Goal: Task Accomplishment & Management: Use online tool/utility

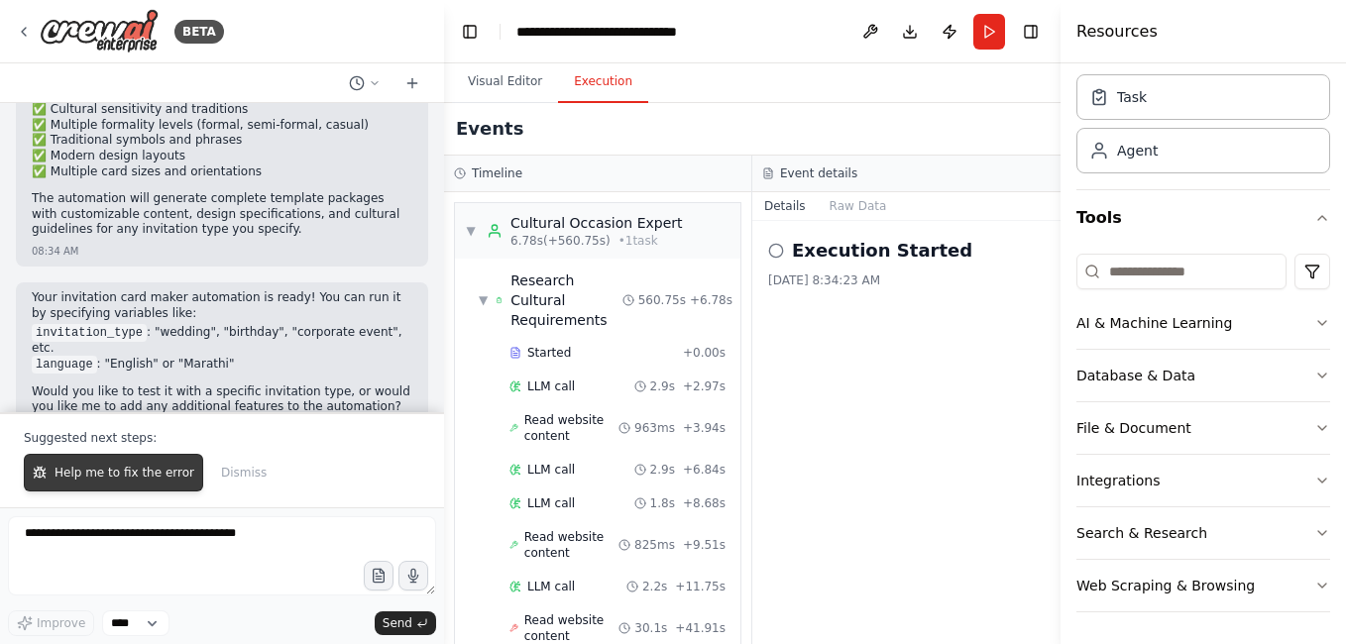
click at [125, 463] on button "Help me to fix the error" at bounding box center [113, 473] width 179 height 38
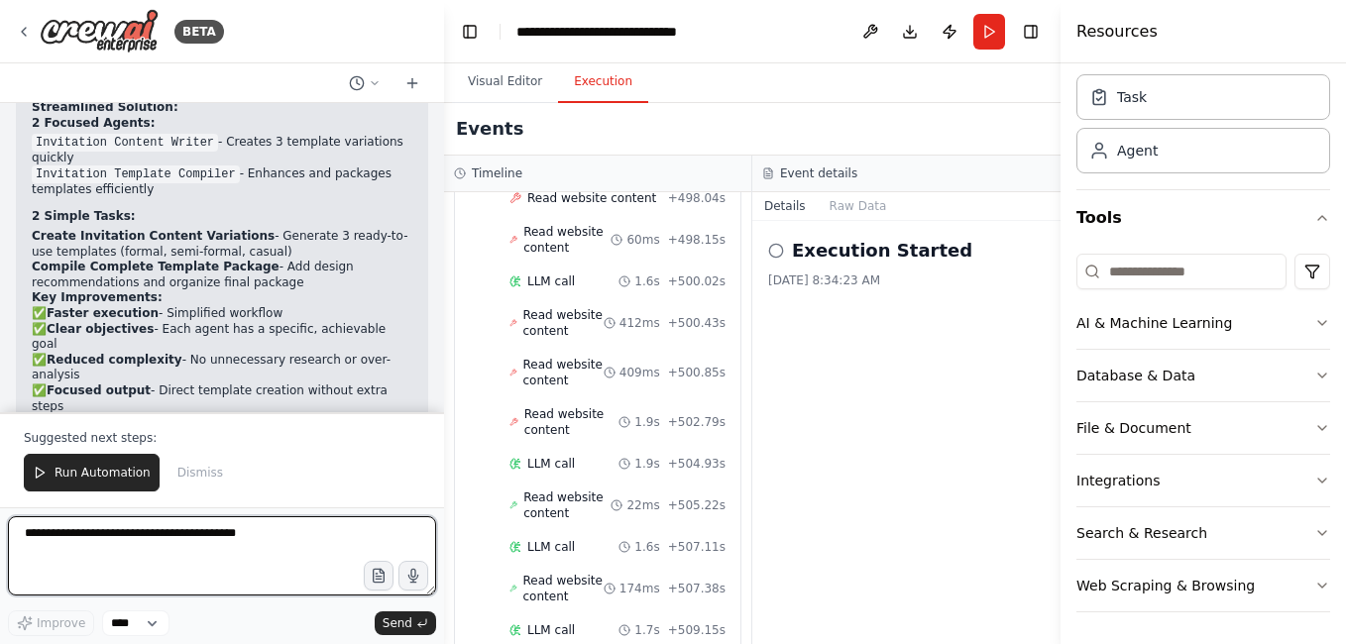
scroll to position [3569, 0]
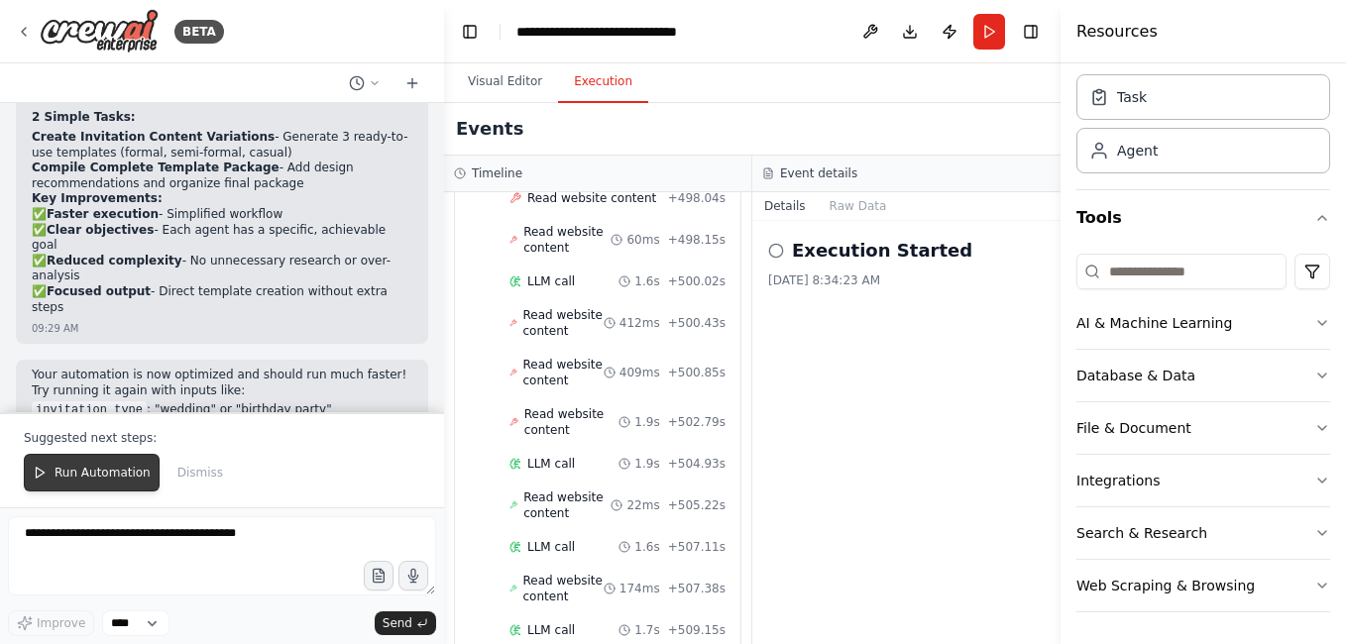
click at [103, 468] on span "Run Automation" at bounding box center [103, 473] width 96 height 16
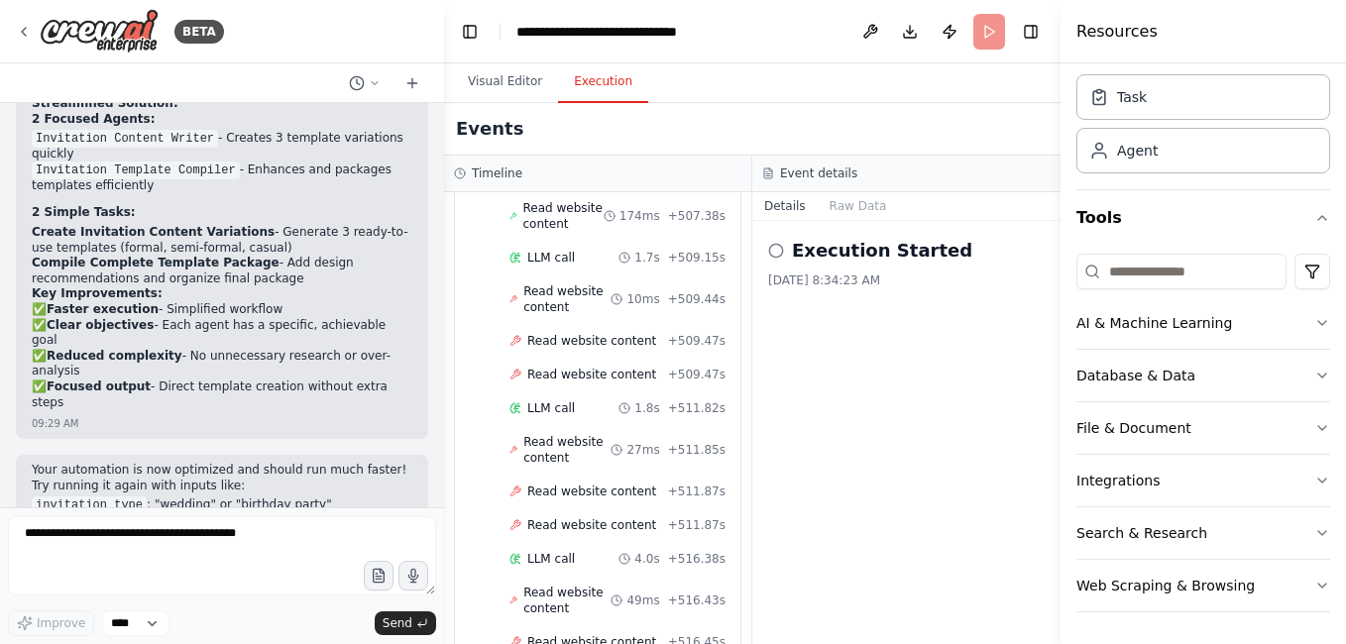
scroll to position [2181, 0]
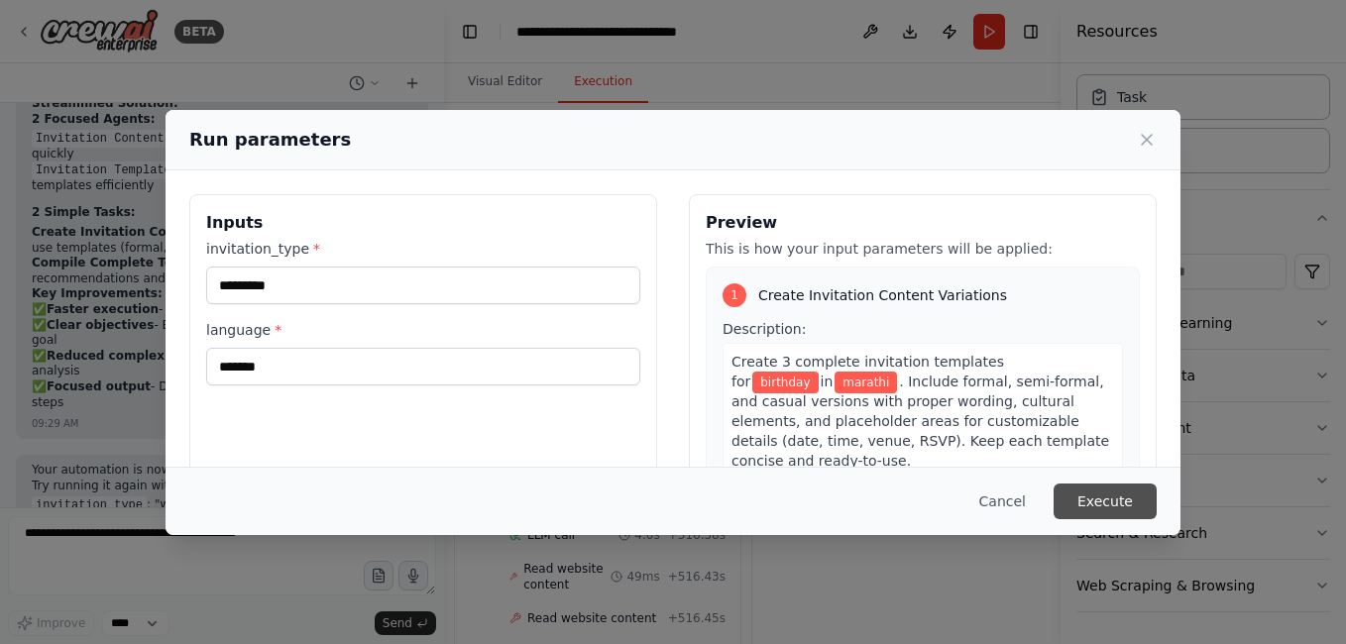
click at [1107, 502] on button "Execute" at bounding box center [1105, 502] width 103 height 36
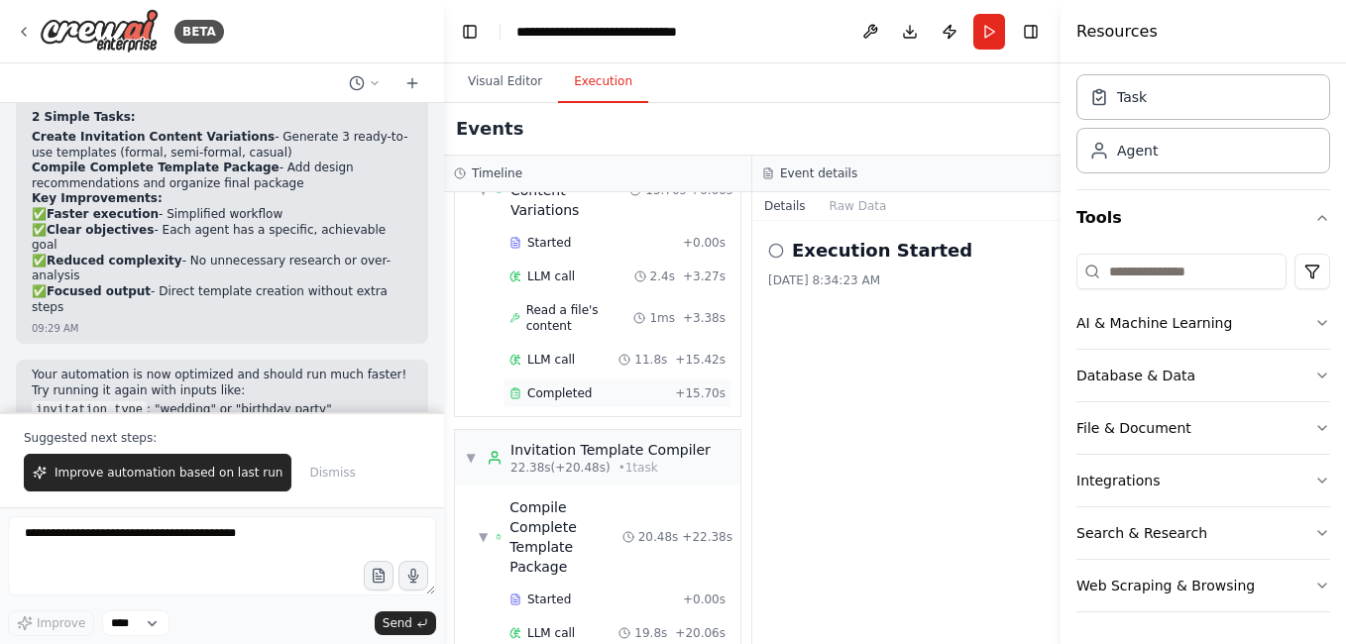
scroll to position [159, 0]
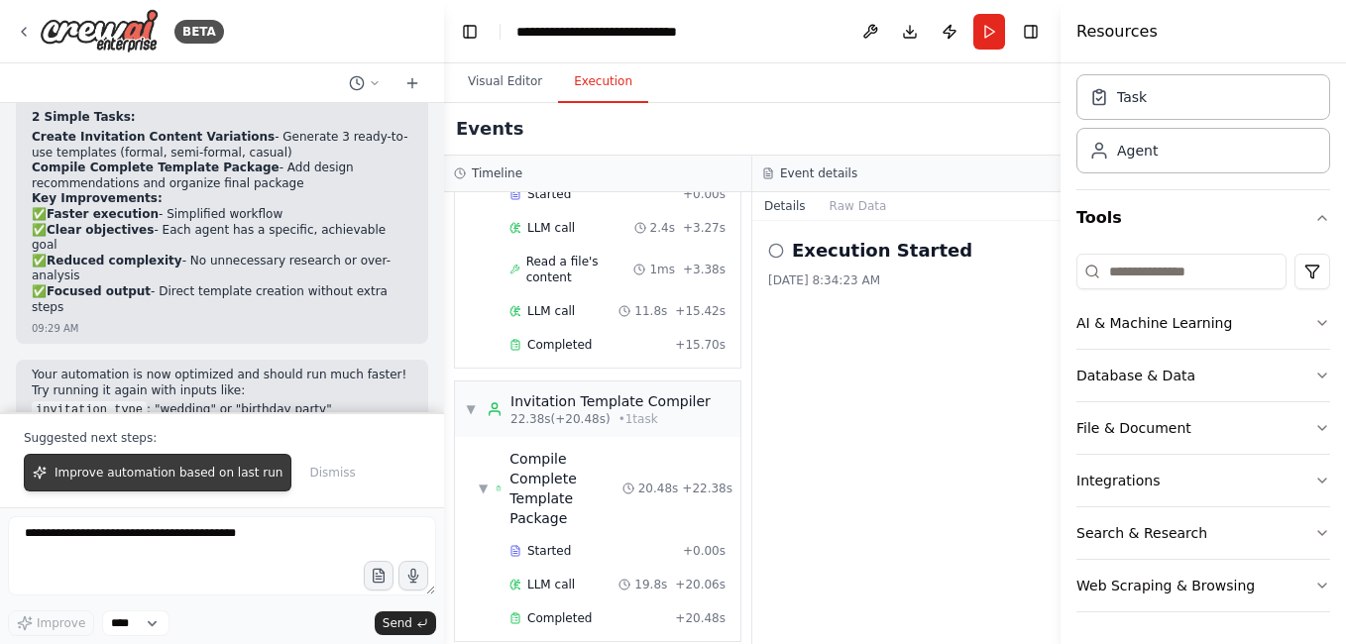
click at [180, 471] on span "Improve automation based on last run" at bounding box center [169, 473] width 228 height 16
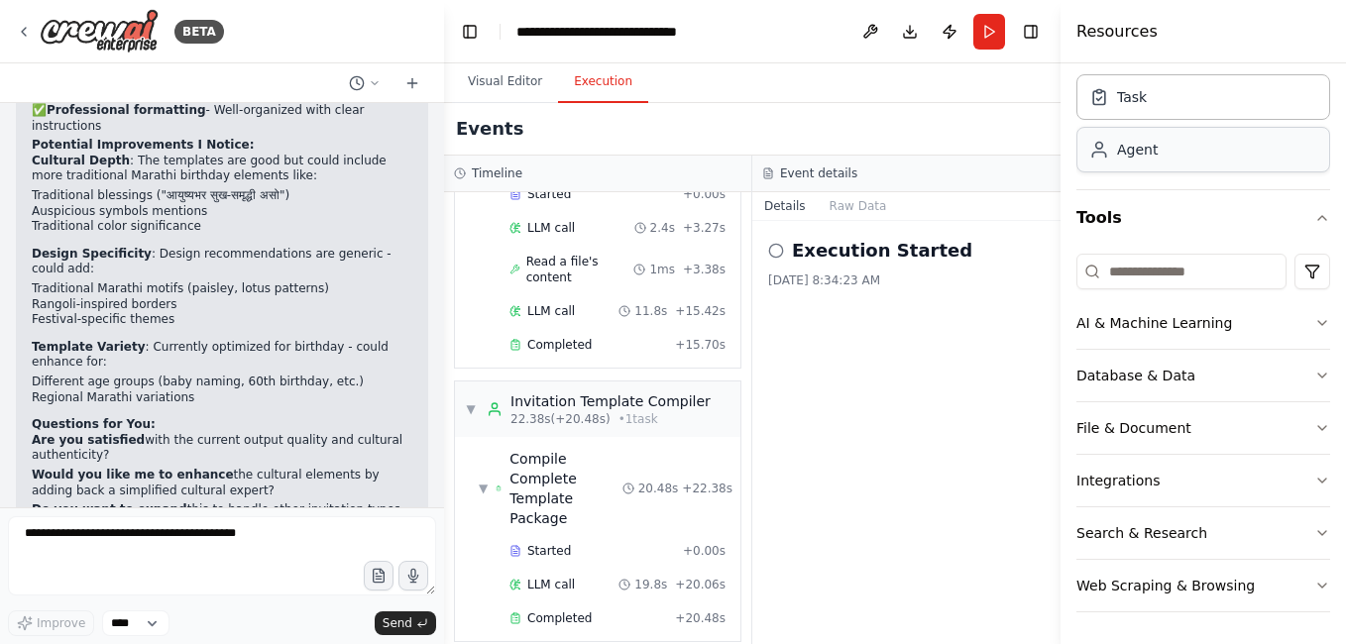
click at [1146, 160] on div "Agent" at bounding box center [1204, 150] width 254 height 46
click at [1149, 162] on div "Agent" at bounding box center [1204, 150] width 254 height 46
click at [1131, 157] on div "Agent" at bounding box center [1137, 150] width 41 height 20
click at [519, 85] on button "Visual Editor" at bounding box center [505, 82] width 106 height 42
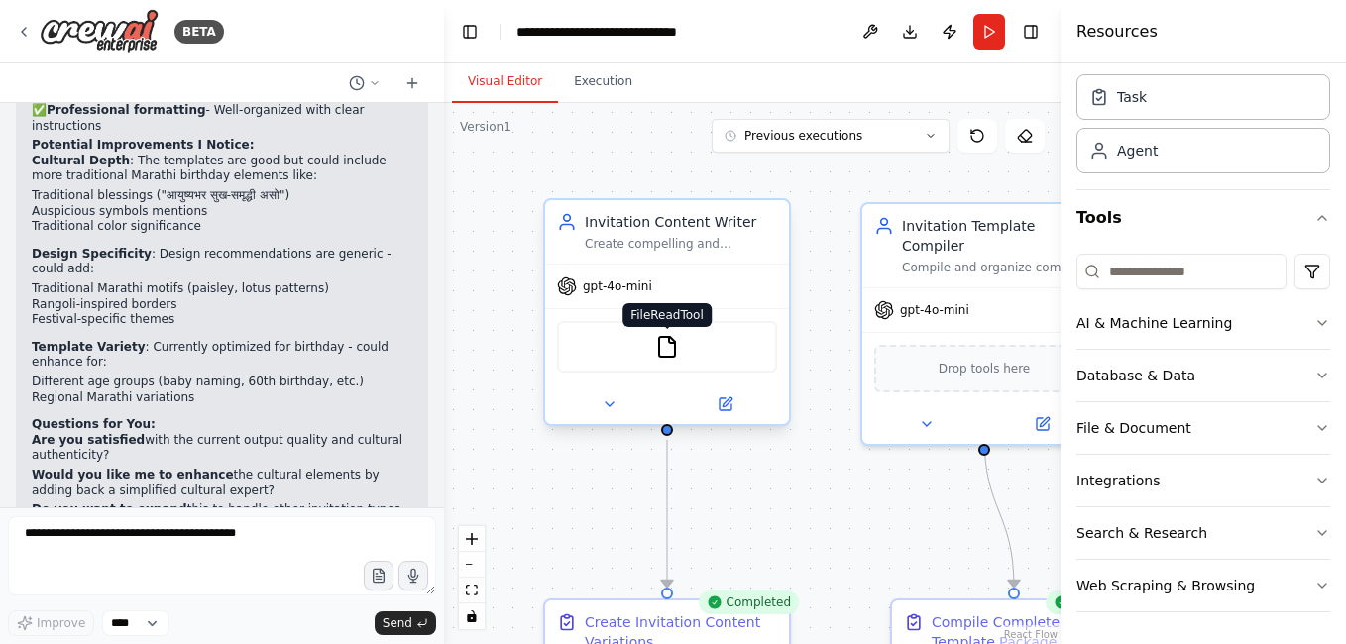
click at [669, 345] on img at bounding box center [667, 347] width 24 height 24
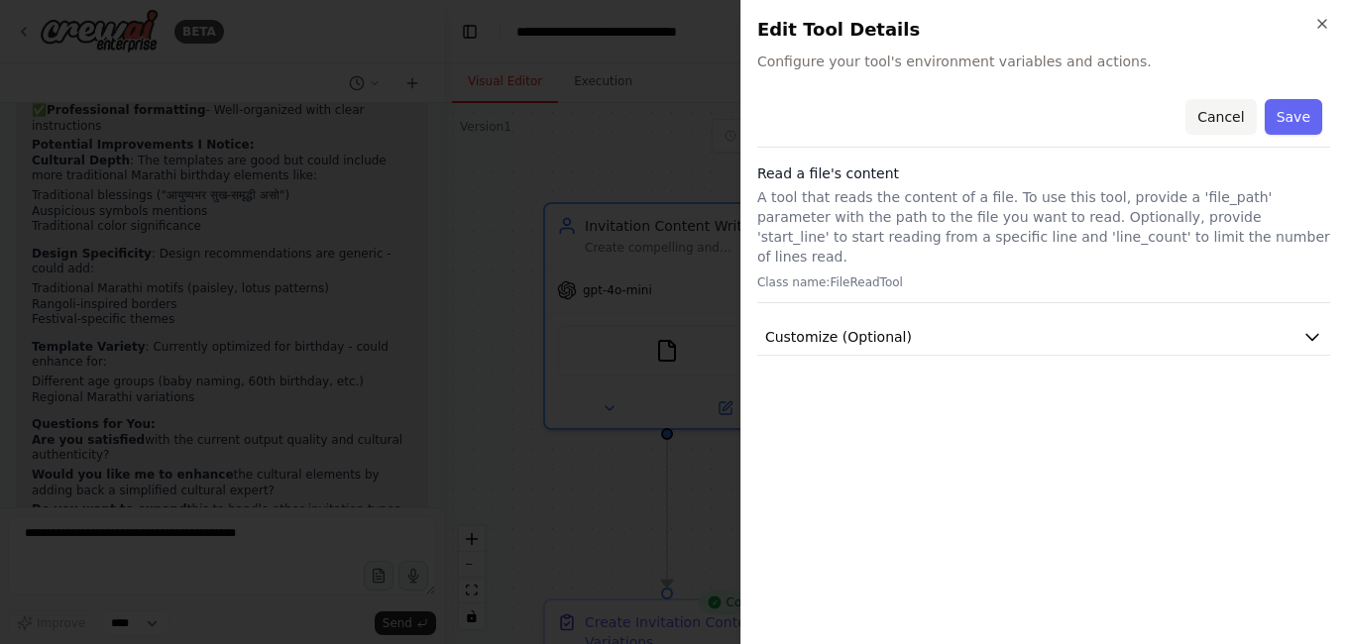
click at [1231, 112] on button "Cancel" at bounding box center [1221, 117] width 70 height 36
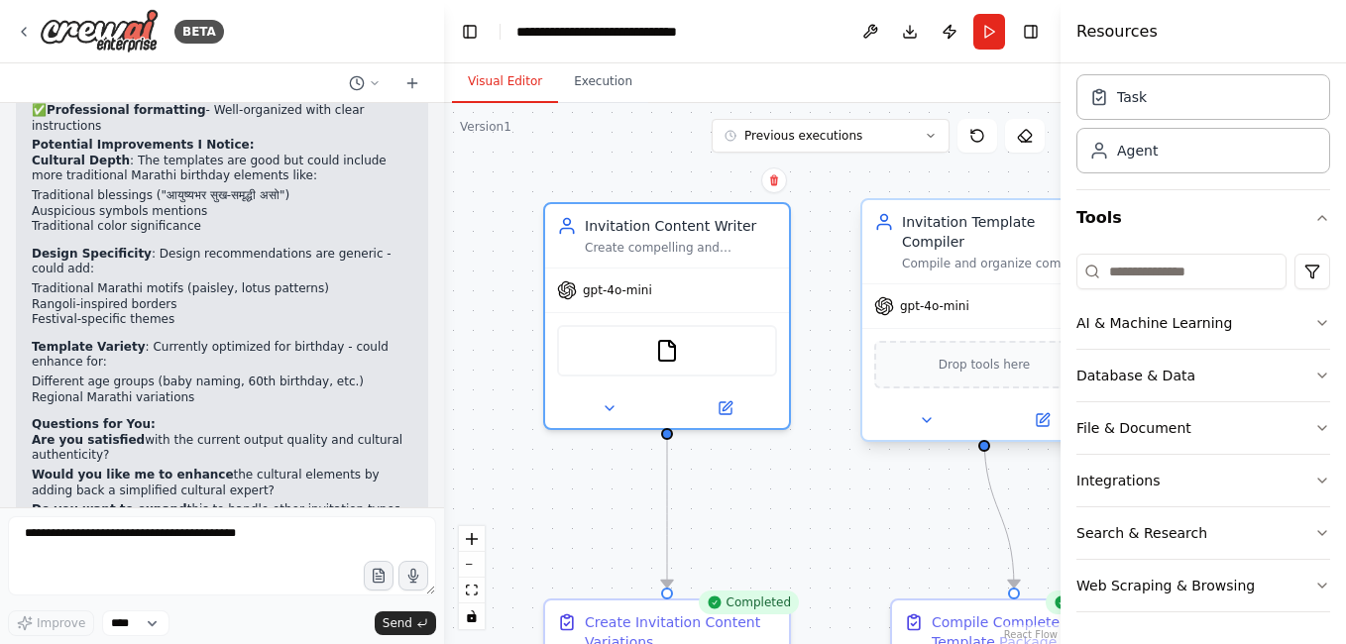
click at [975, 362] on div "Drop tools here" at bounding box center [984, 365] width 220 height 48
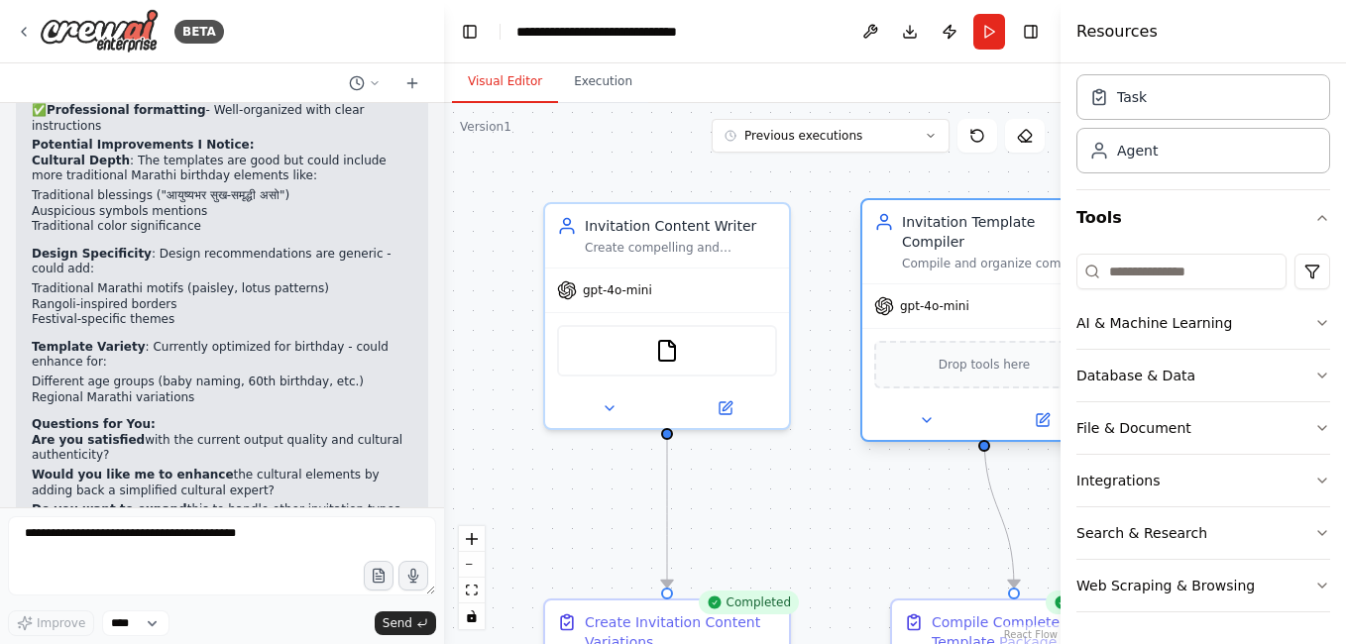
click at [937, 298] on span "gpt-4o-mini" at bounding box center [934, 306] width 69 height 16
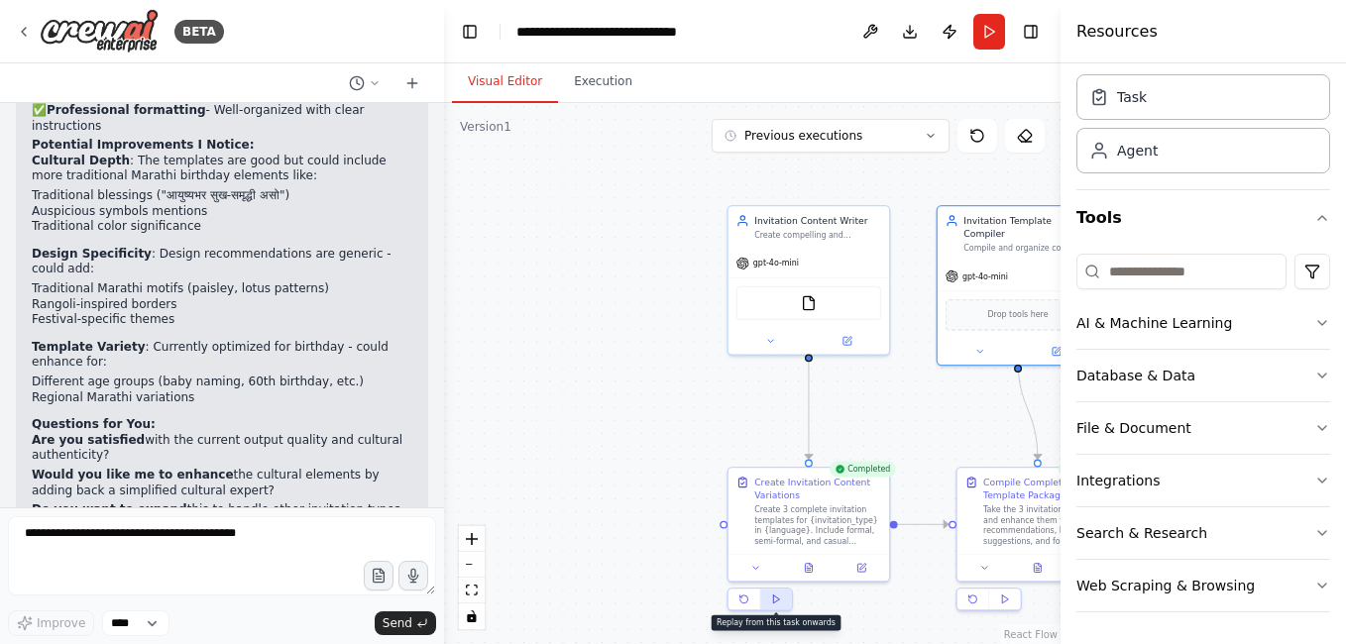
click at [778, 600] on polygon at bounding box center [776, 600] width 6 height 8
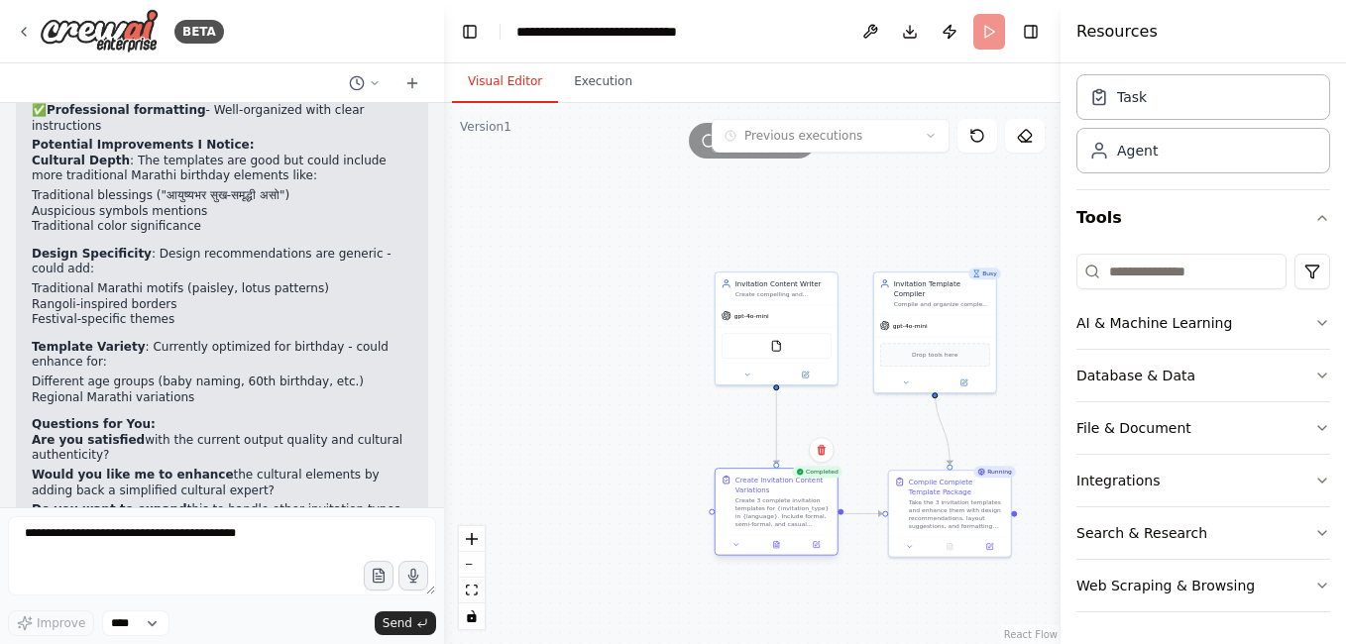
click at [780, 555] on div "Create Invitation Content Variations Create 3 complete invitation templates for…" at bounding box center [777, 512] width 124 height 88
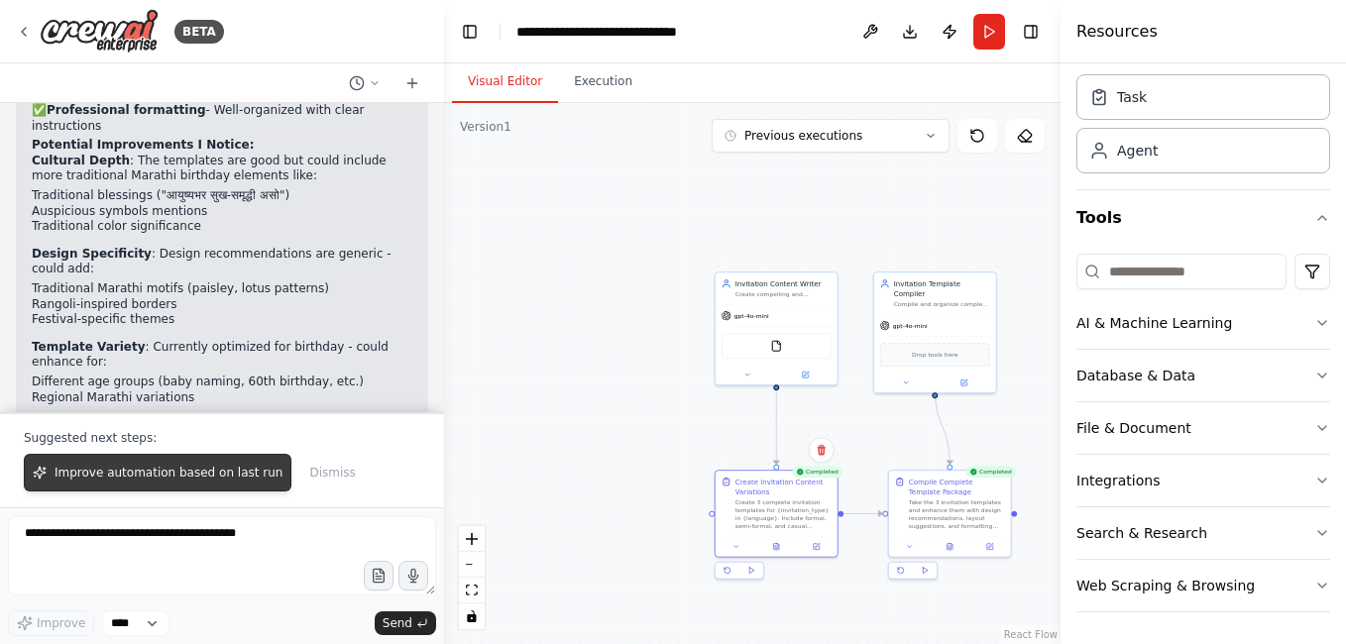
click at [154, 476] on span "Improve automation based on last run" at bounding box center [169, 473] width 228 height 16
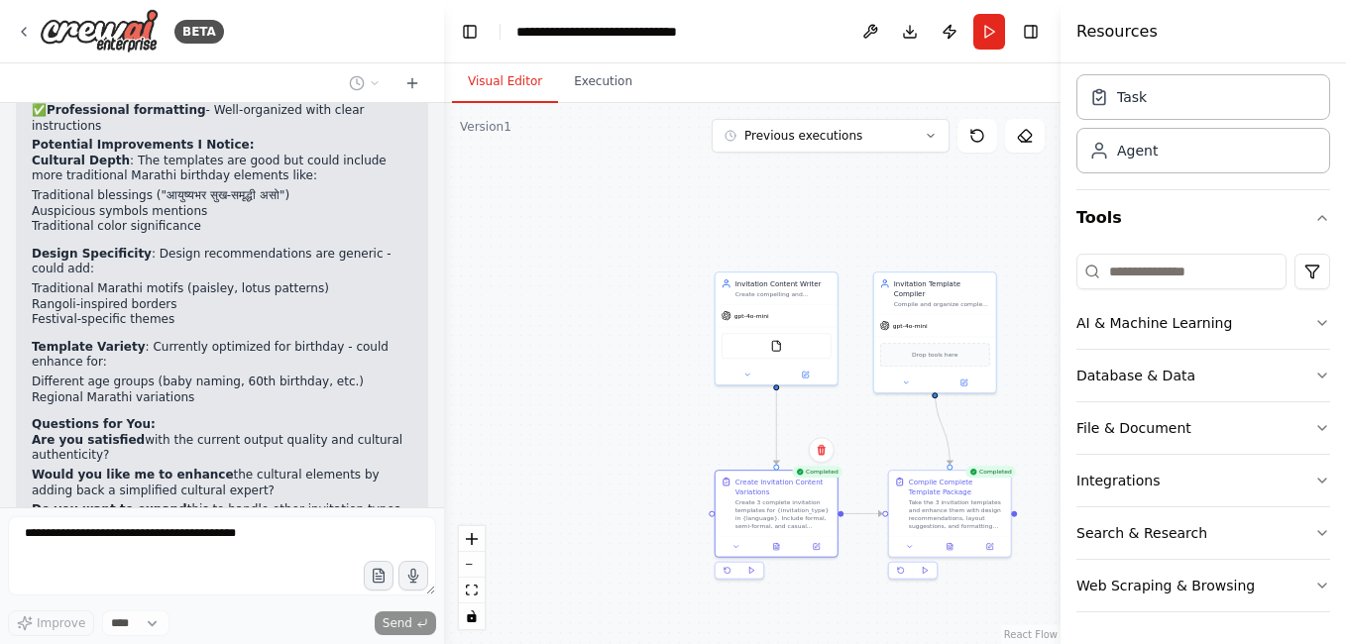
scroll to position [4257, 0]
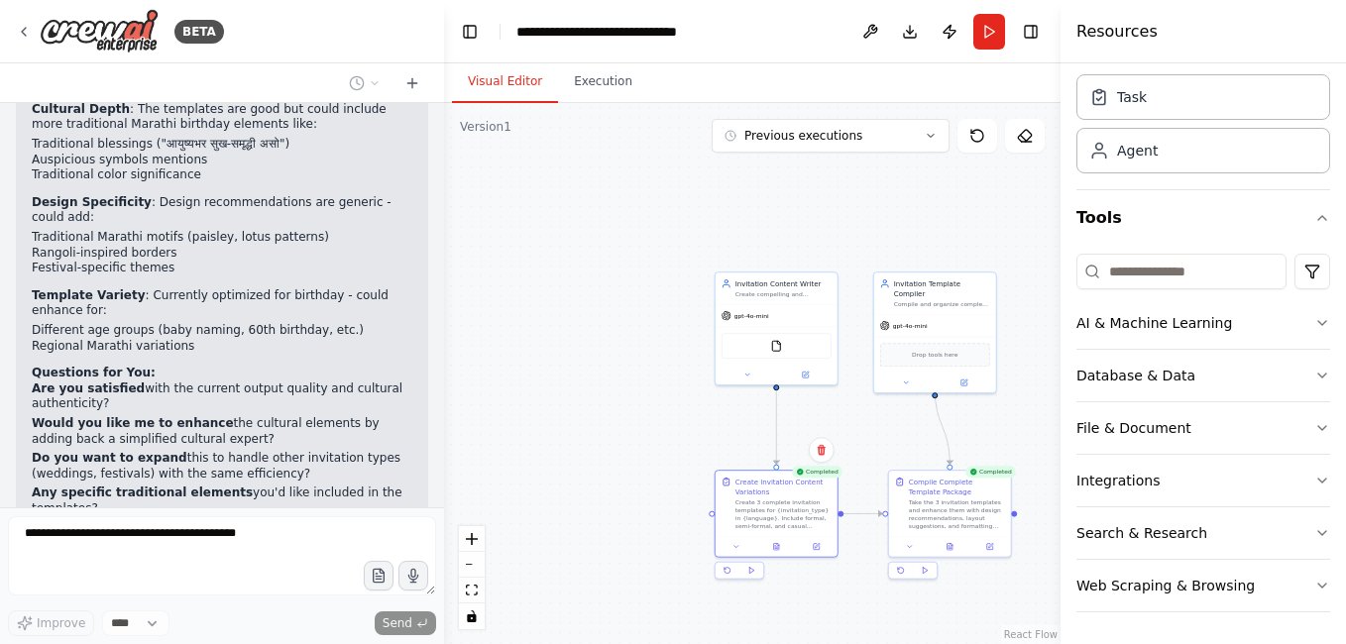
click at [928, 580] on div "Completed Compile Complete Template Package Take the 3 invitation templates and…" at bounding box center [950, 527] width 124 height 114
click at [927, 580] on div "Completed Compile Complete Template Package Take the 3 invitation templates and…" at bounding box center [950, 527] width 124 height 114
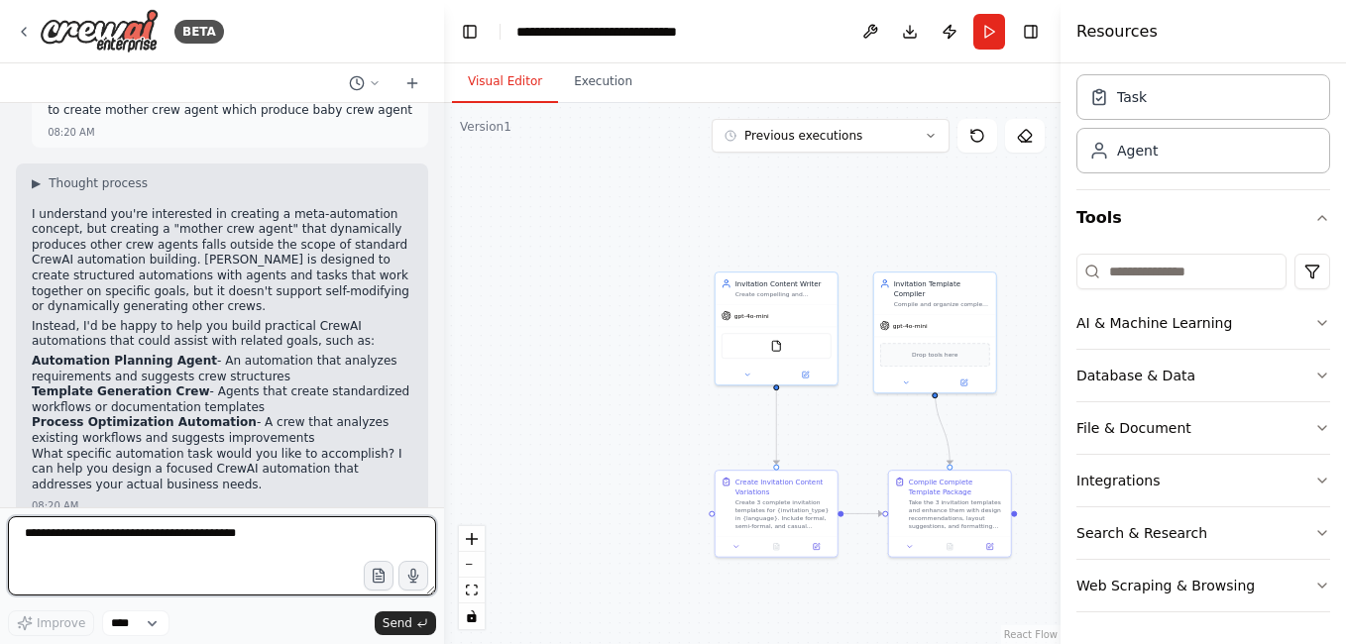
scroll to position [0, 0]
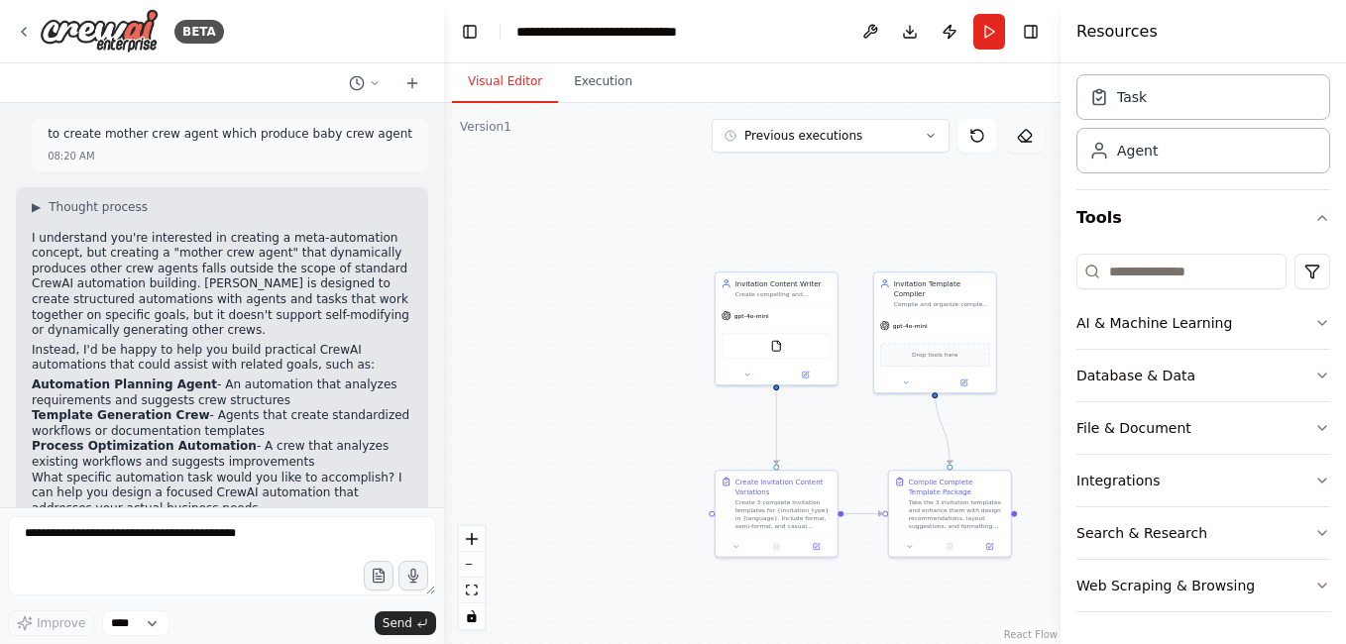
click at [1029, 137] on icon at bounding box center [1025, 136] width 16 height 16
click at [983, 26] on button "Run" at bounding box center [989, 32] width 32 height 36
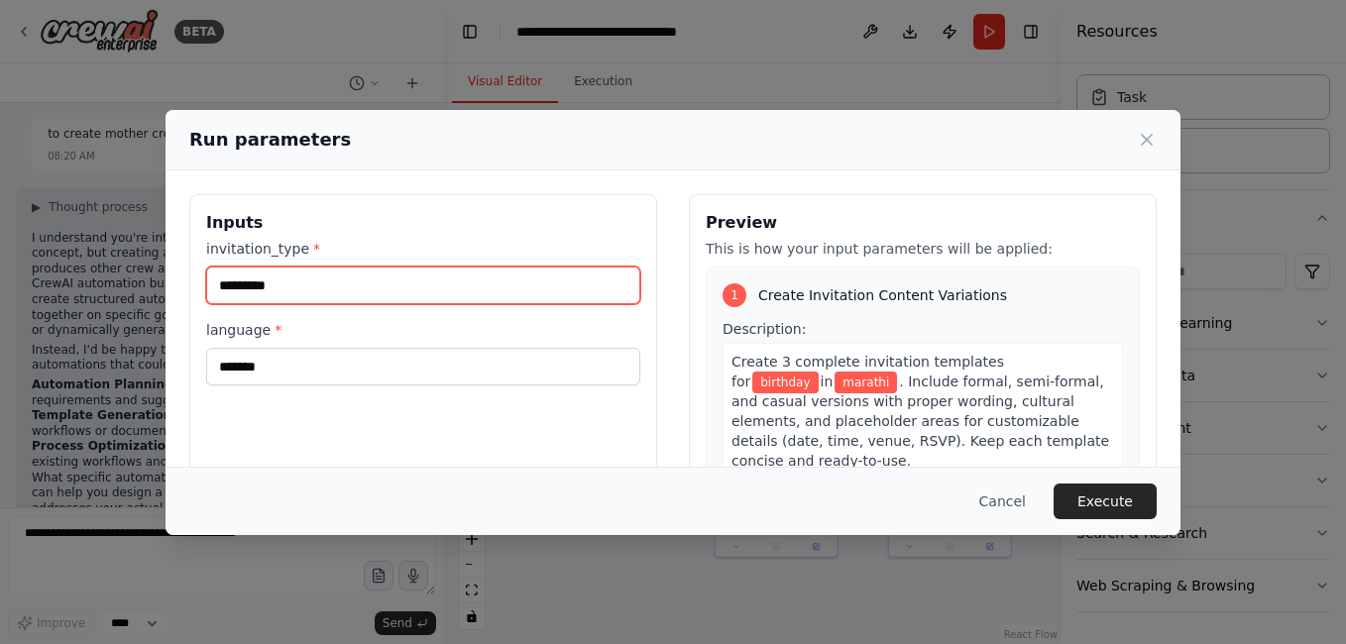
click at [274, 285] on input "********" at bounding box center [423, 286] width 434 height 38
type input "*"
type input "*******"
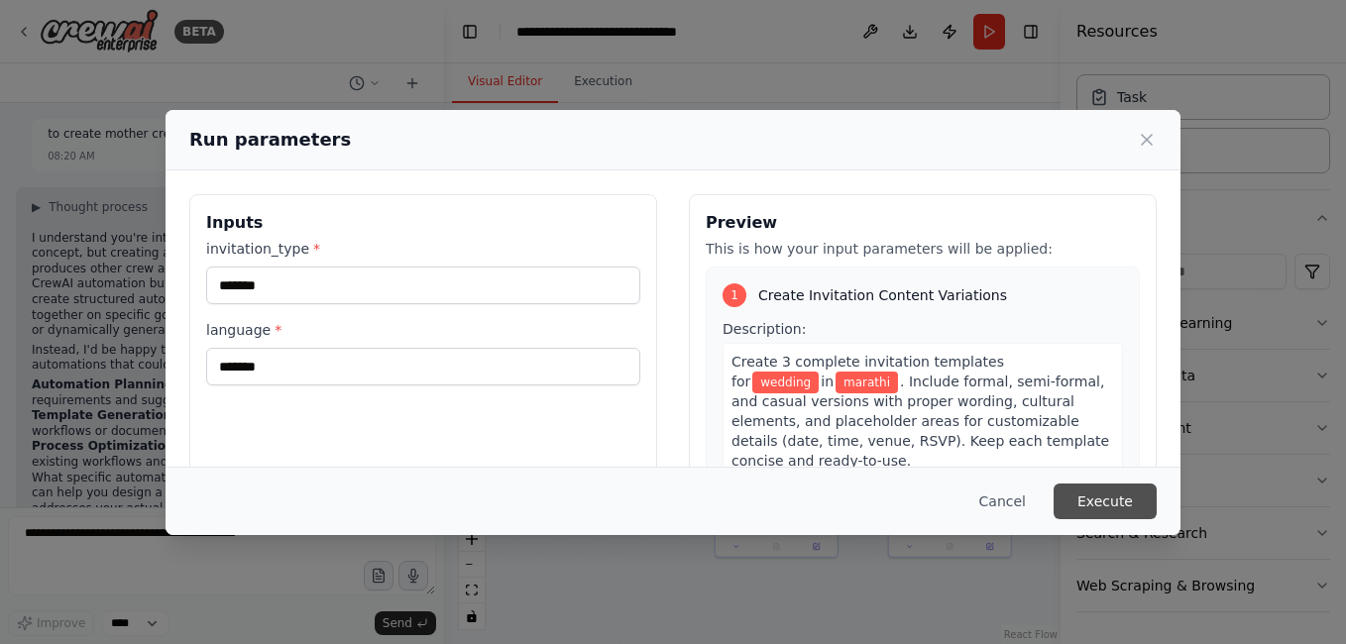
click at [1122, 502] on button "Execute" at bounding box center [1105, 502] width 103 height 36
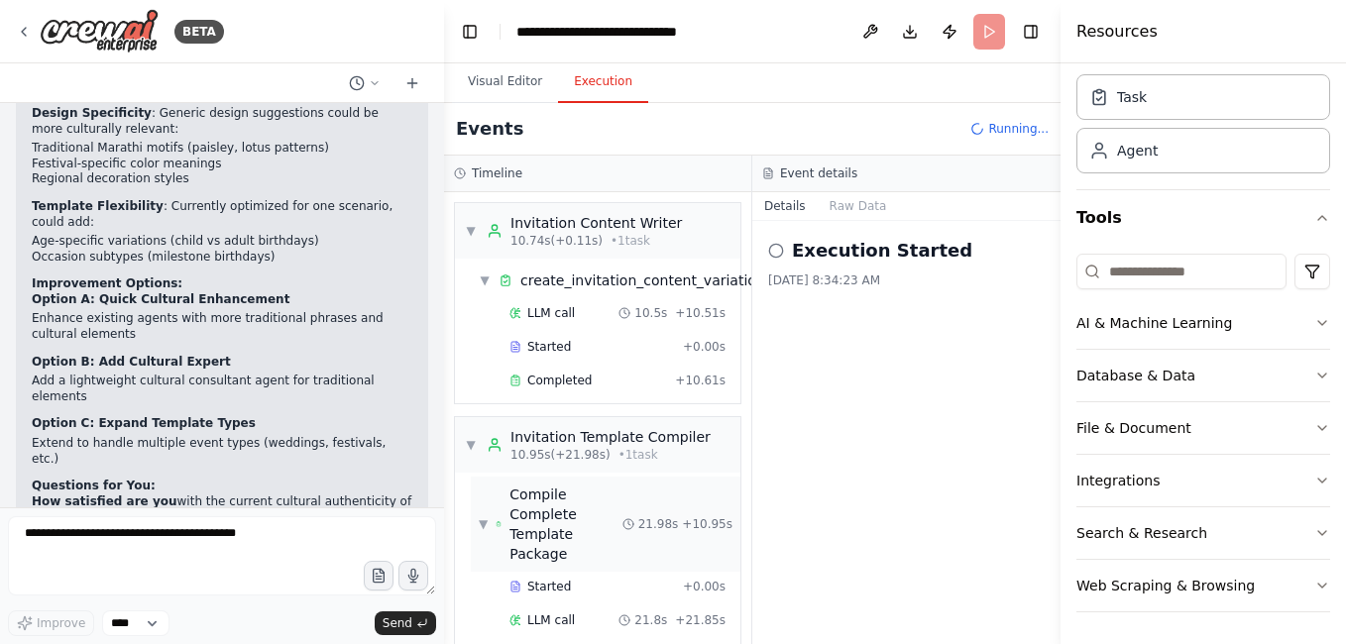
scroll to position [70, 0]
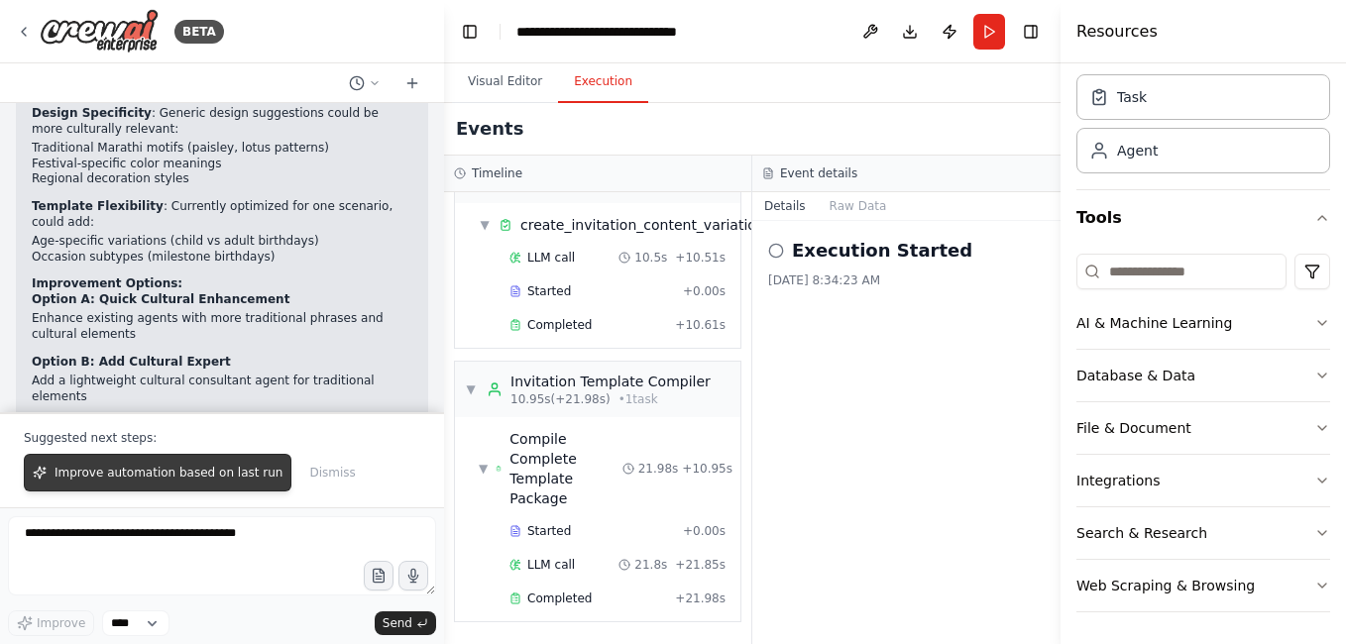
click at [216, 478] on span "Improve automation based on last run" at bounding box center [169, 473] width 228 height 16
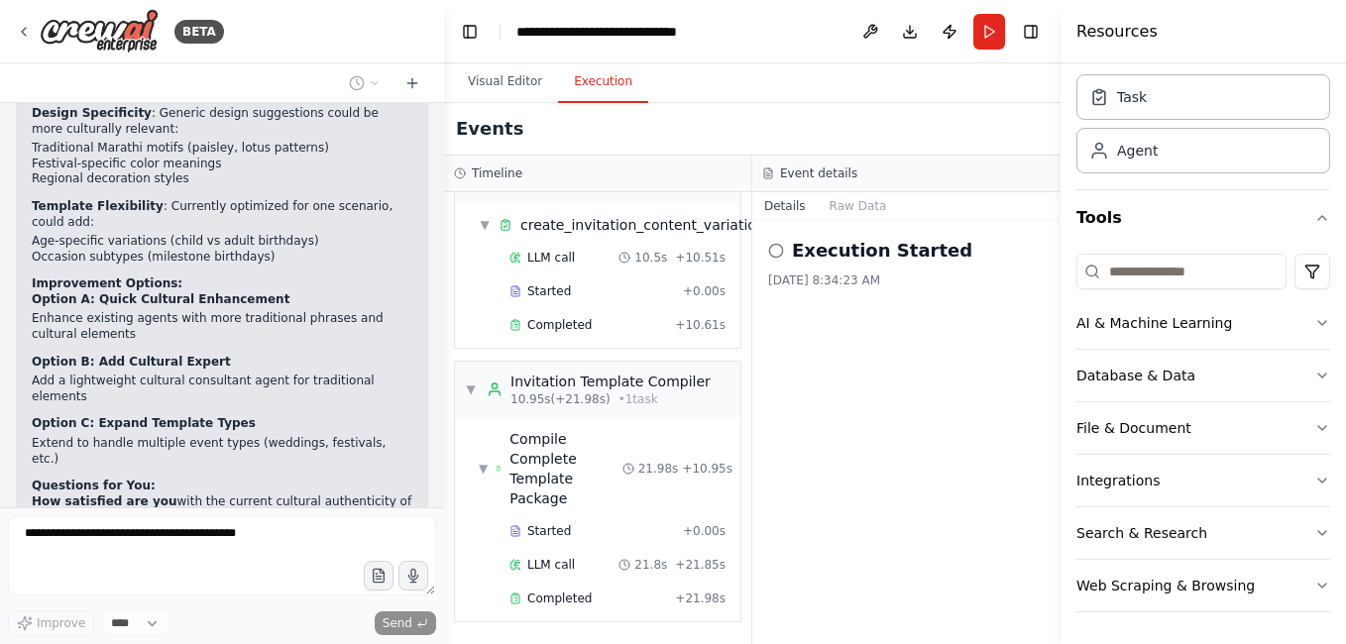
scroll to position [5329, 0]
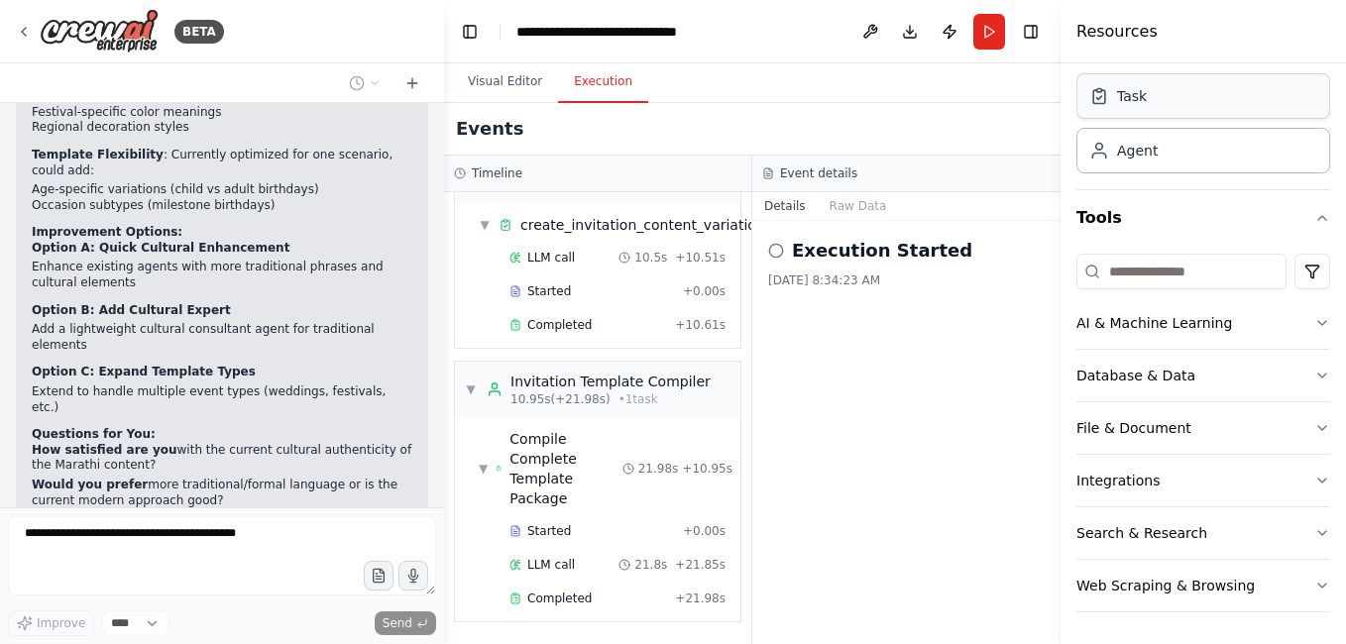
click at [1230, 93] on div "Task" at bounding box center [1204, 96] width 254 height 46
click at [1137, 103] on div "Task" at bounding box center [1132, 96] width 30 height 20
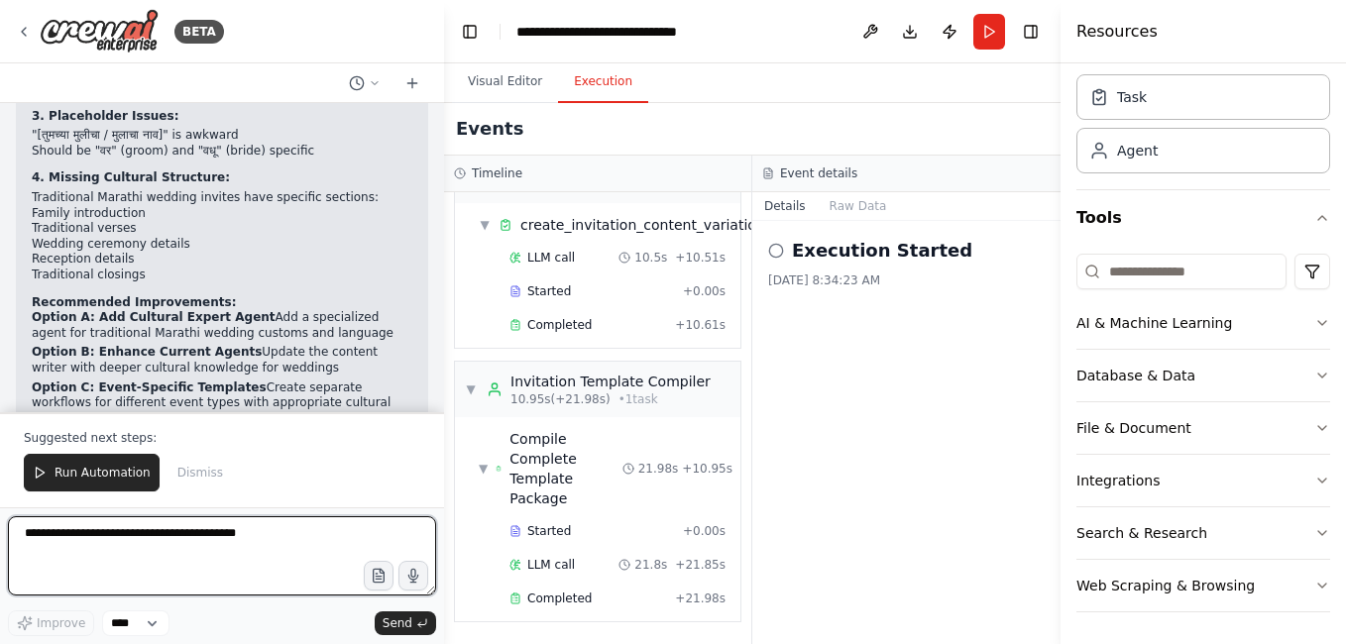
scroll to position [6354, 0]
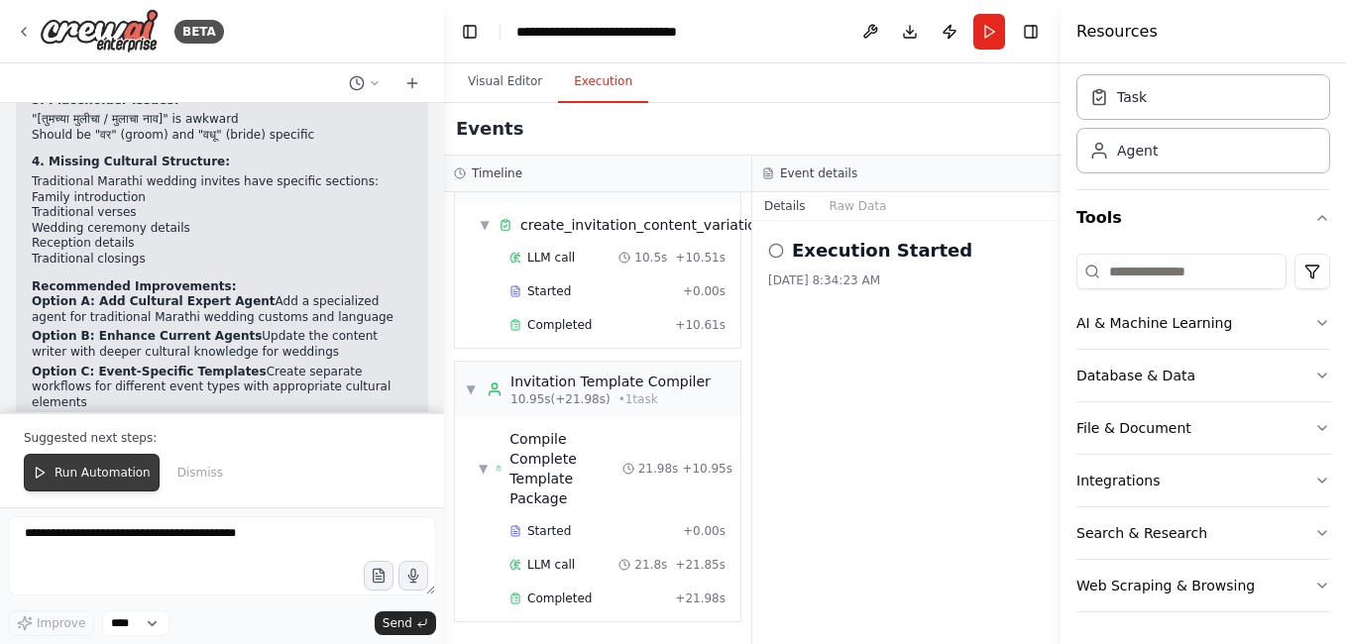
click at [99, 476] on span "Run Automation" at bounding box center [103, 473] width 96 height 16
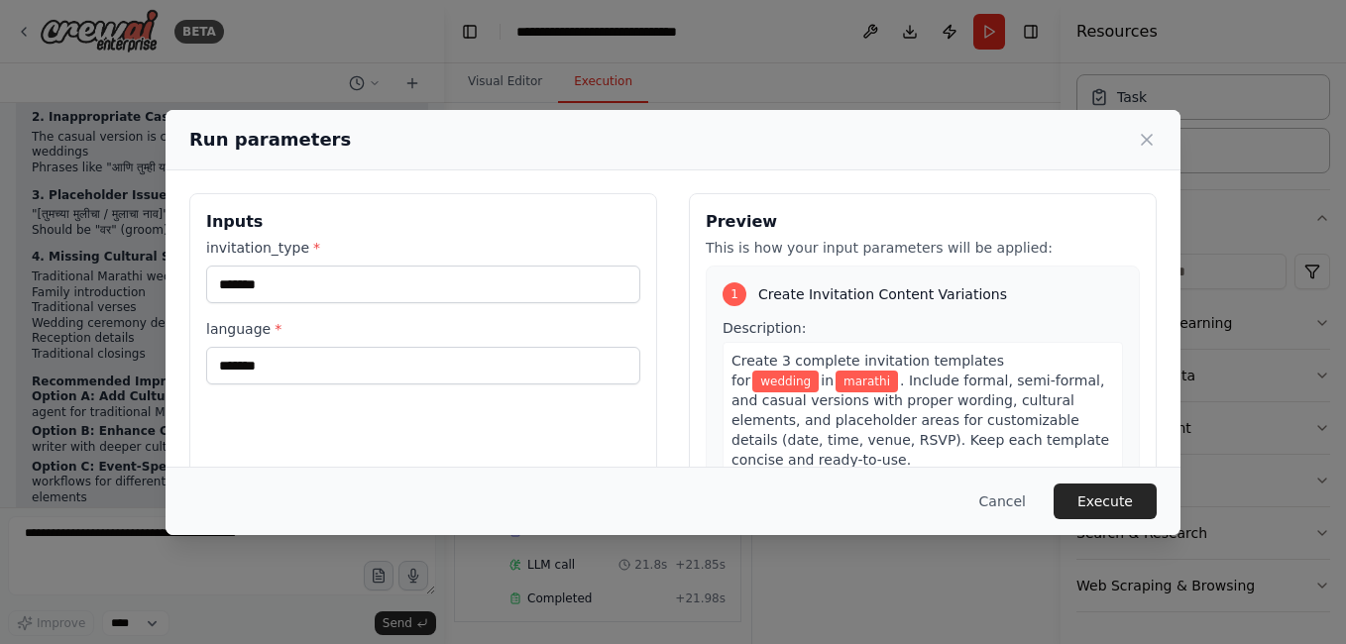
scroll to position [0, 0]
click at [1116, 503] on button "Execute" at bounding box center [1105, 502] width 103 height 36
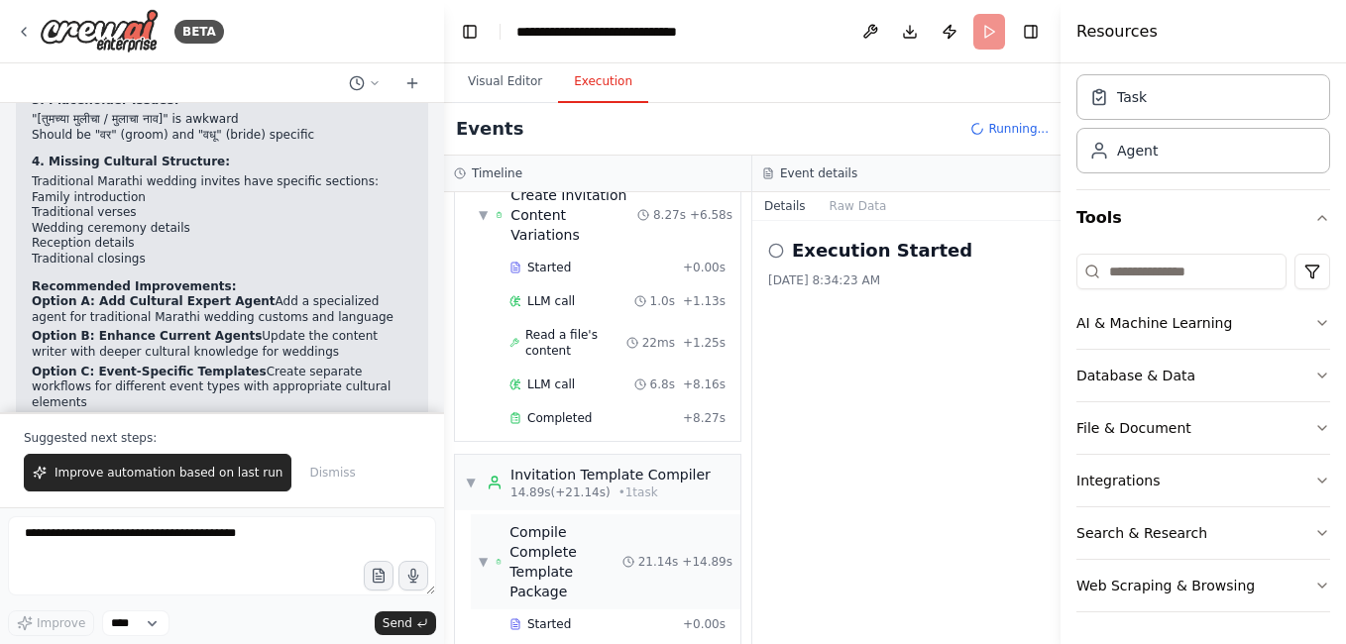
scroll to position [159, 0]
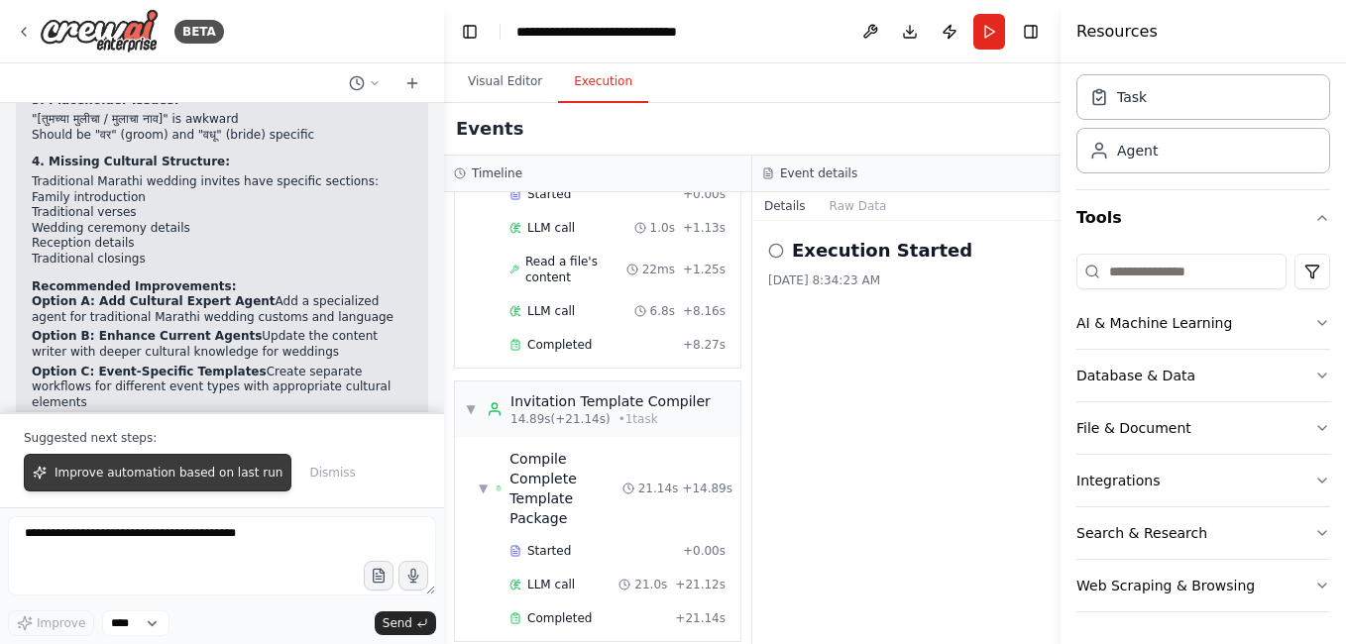
click at [189, 477] on span "Improve automation based on last run" at bounding box center [169, 473] width 228 height 16
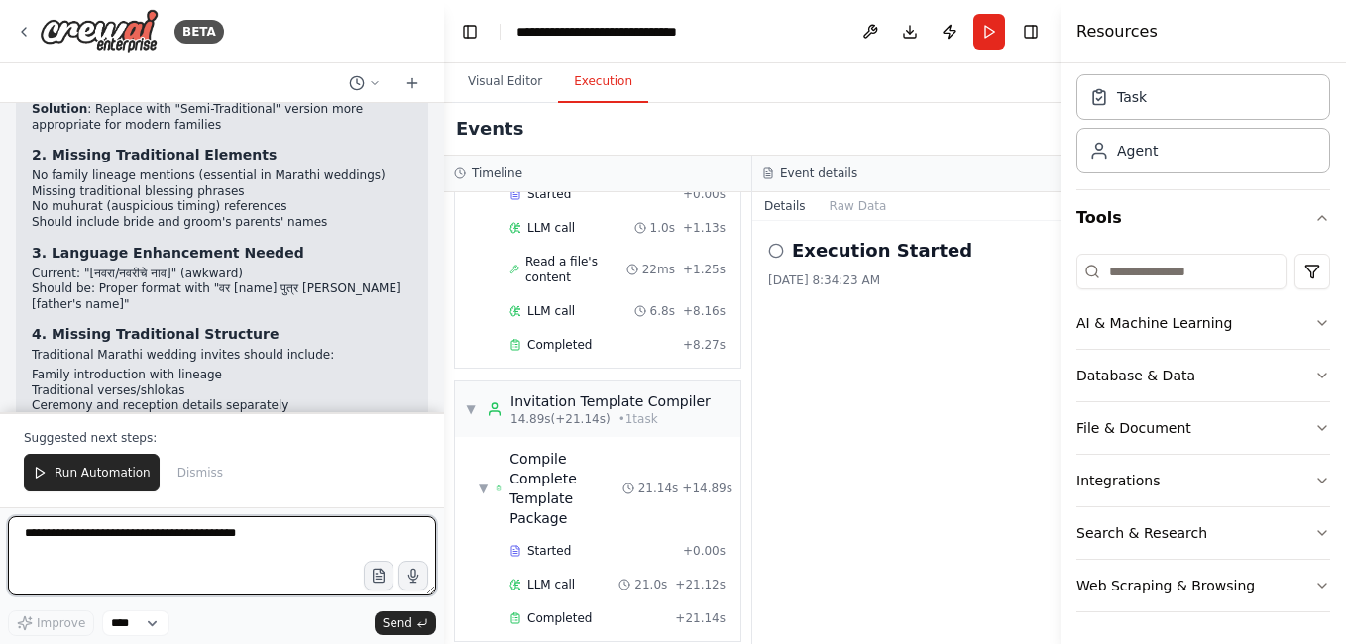
scroll to position [7185, 0]
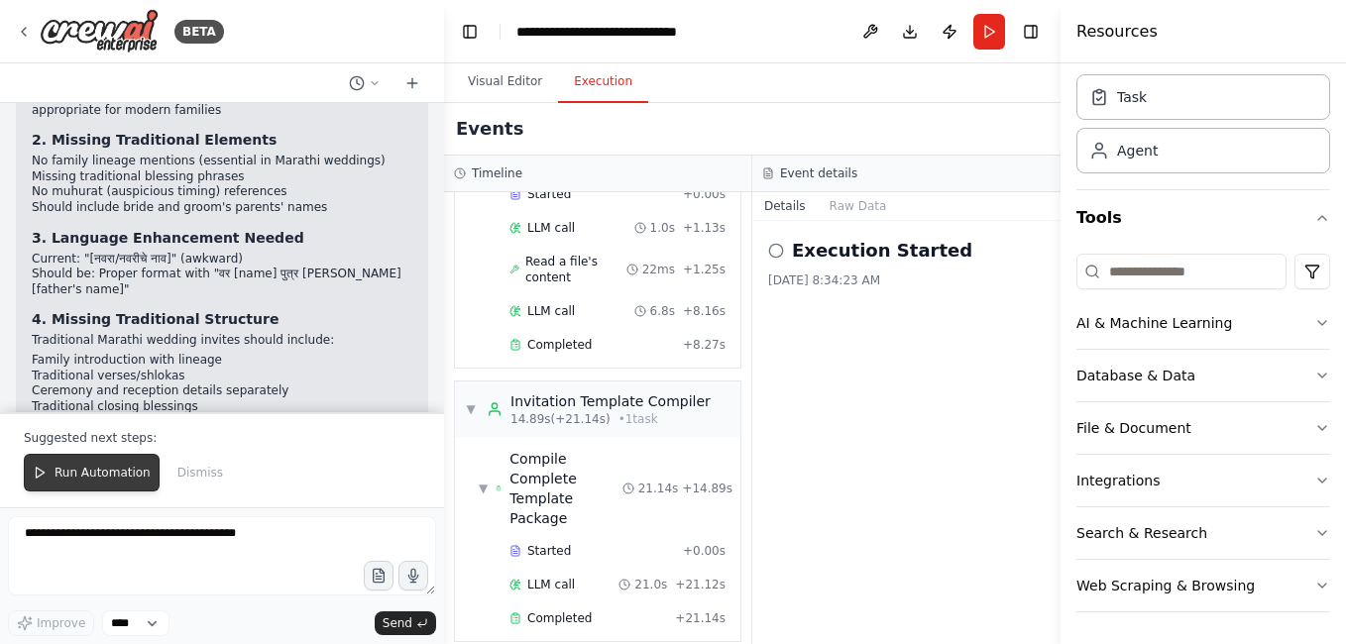
click at [109, 476] on span "Run Automation" at bounding box center [103, 473] width 96 height 16
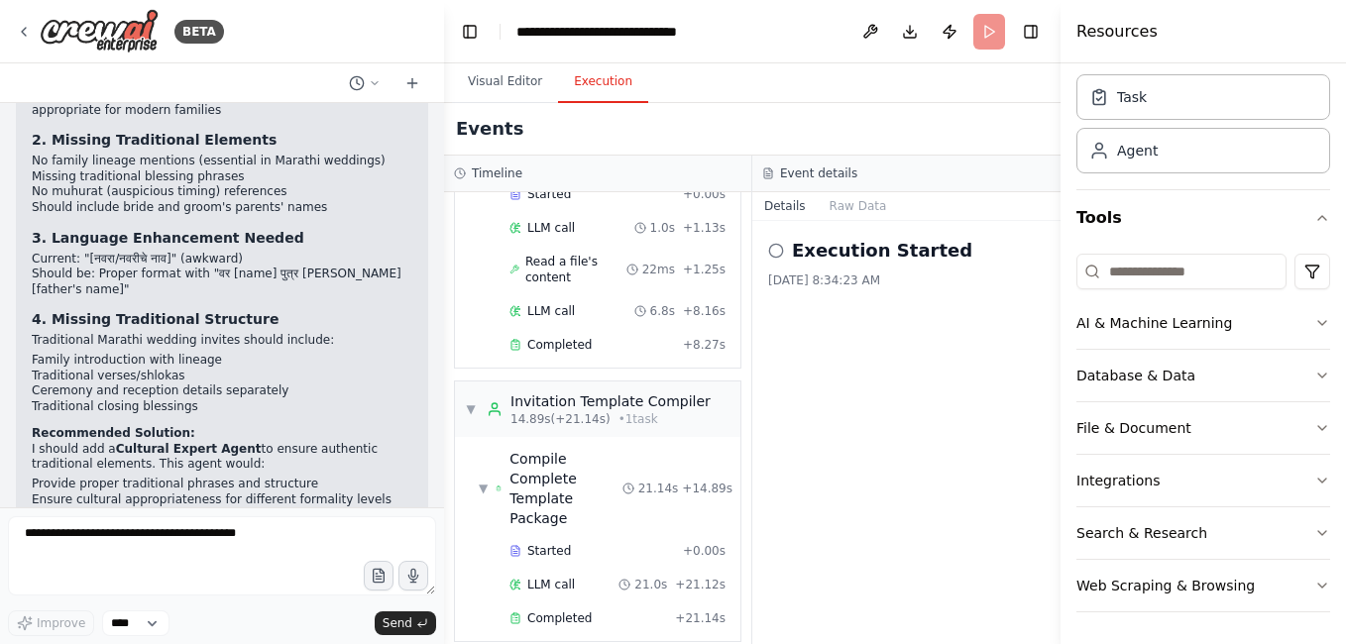
scroll to position [7090, 0]
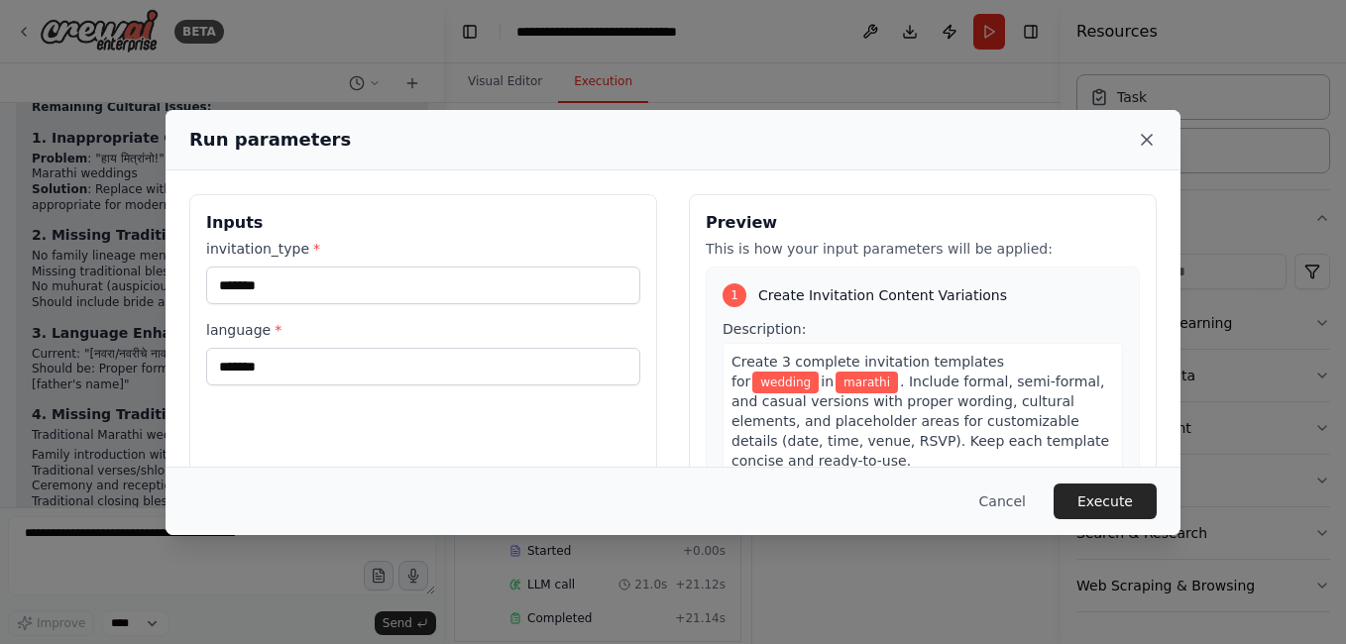
click at [1151, 136] on icon at bounding box center [1147, 140] width 10 height 10
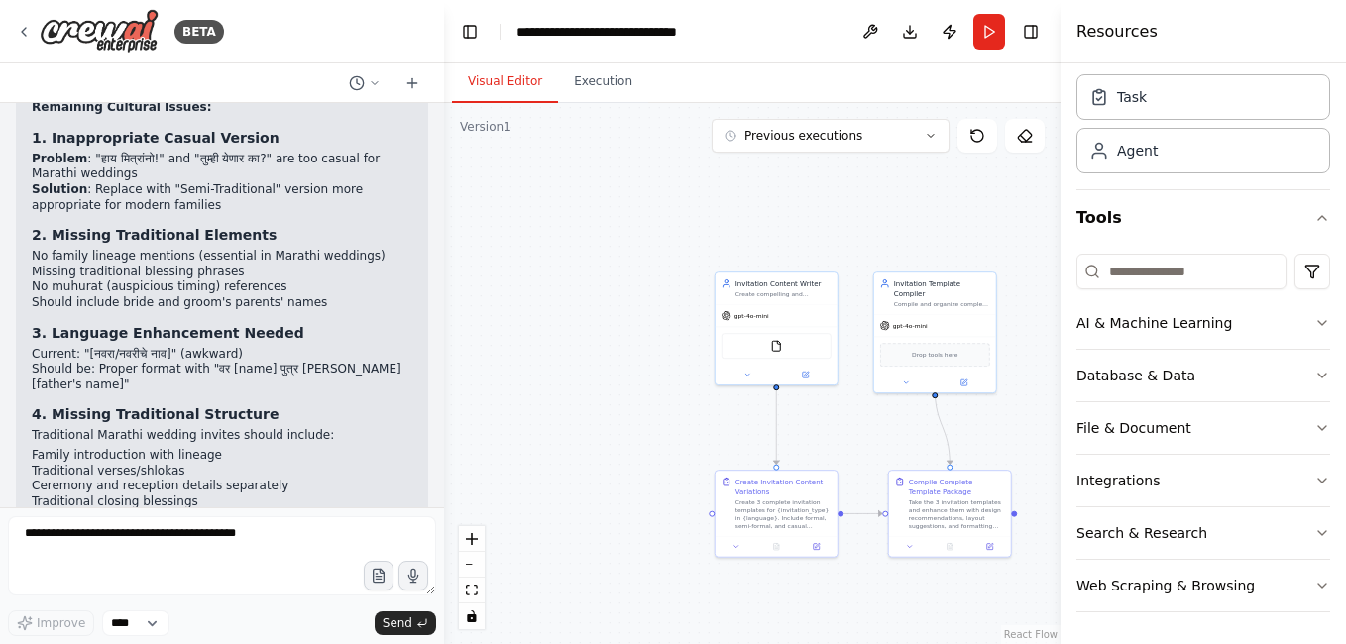
click at [503, 80] on button "Visual Editor" at bounding box center [505, 82] width 106 height 42
click at [781, 487] on div "Create Invitation Content Variations" at bounding box center [784, 485] width 96 height 20
click at [935, 493] on div "Compile Complete Template Package" at bounding box center [957, 485] width 96 height 20
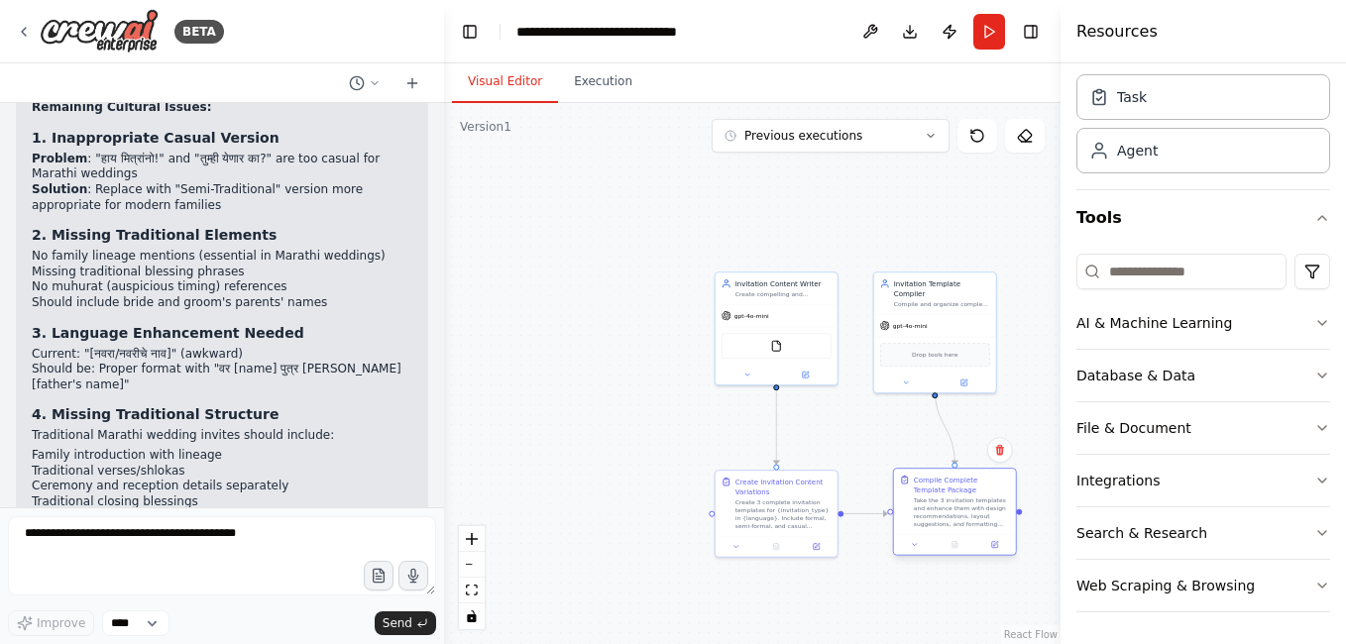
click at [935, 493] on div "Compile Complete Template Package" at bounding box center [962, 485] width 96 height 20
drag, startPoint x: 935, startPoint y: 493, endPoint x: 919, endPoint y: 497, distance: 16.3
click at [919, 497] on div "Compile Complete Template Package Take the 3 invitation templates and enhance t…" at bounding box center [942, 502] width 96 height 54
click at [777, 344] on img at bounding box center [776, 344] width 12 height 12
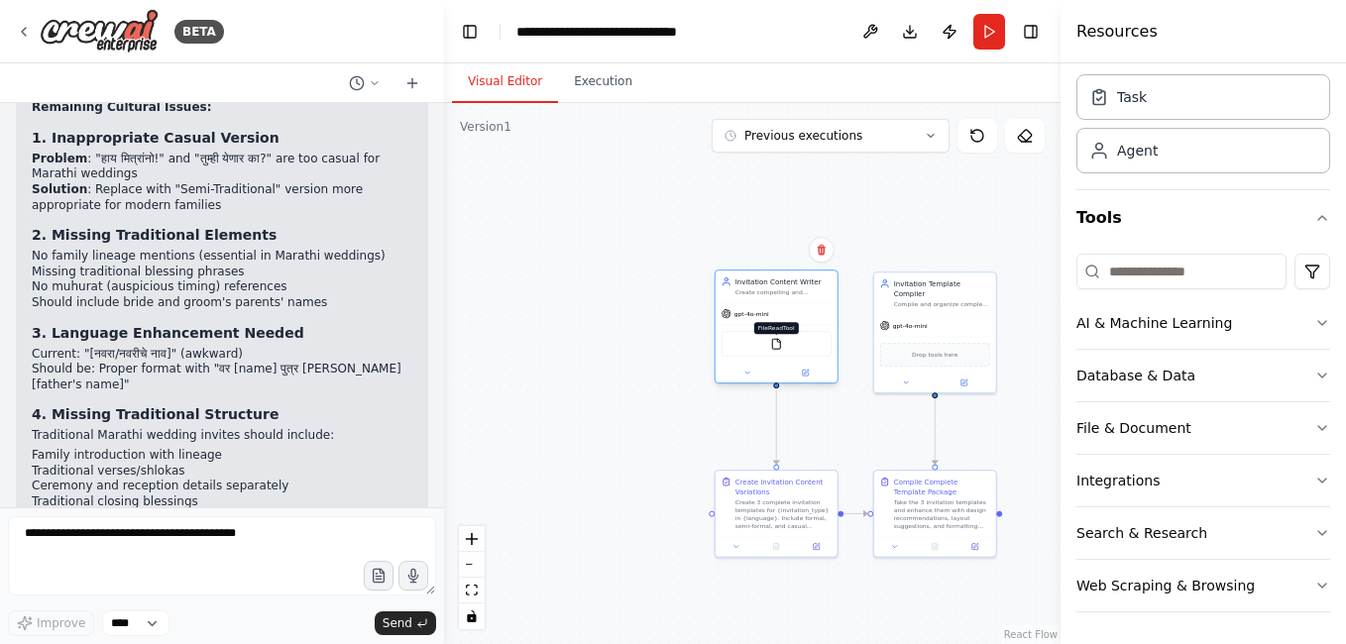
click at [777, 344] on img at bounding box center [776, 344] width 12 height 12
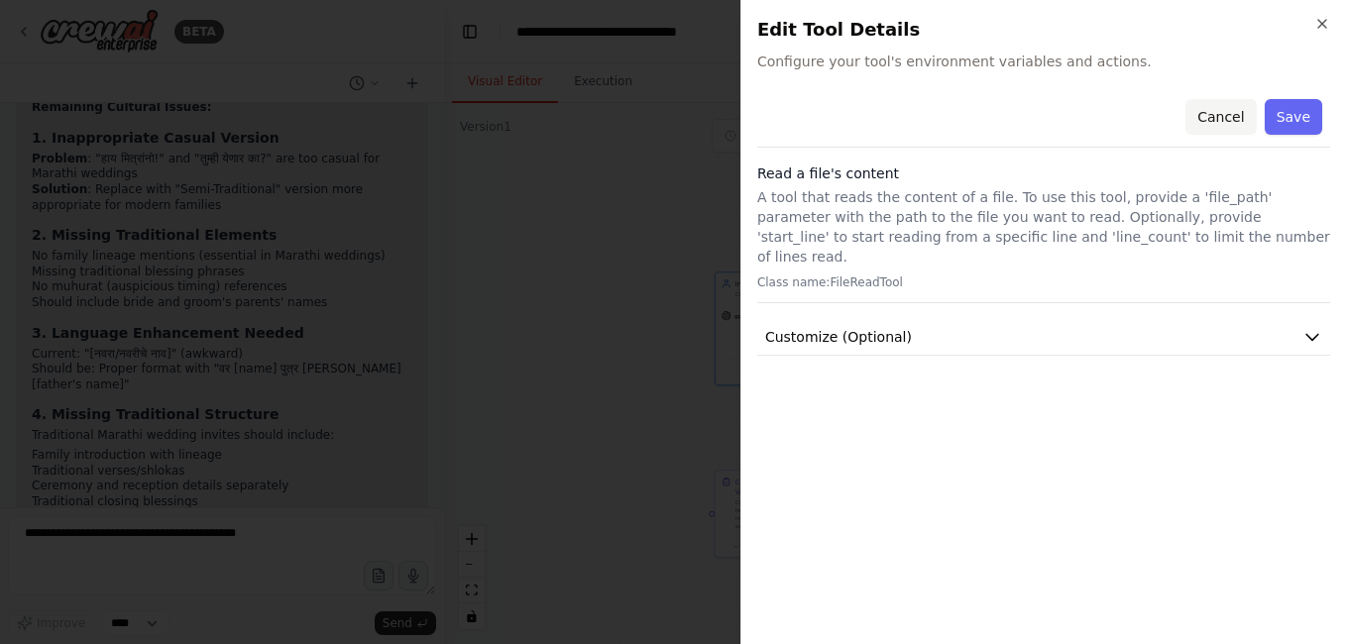
click at [1224, 118] on button "Cancel" at bounding box center [1221, 117] width 70 height 36
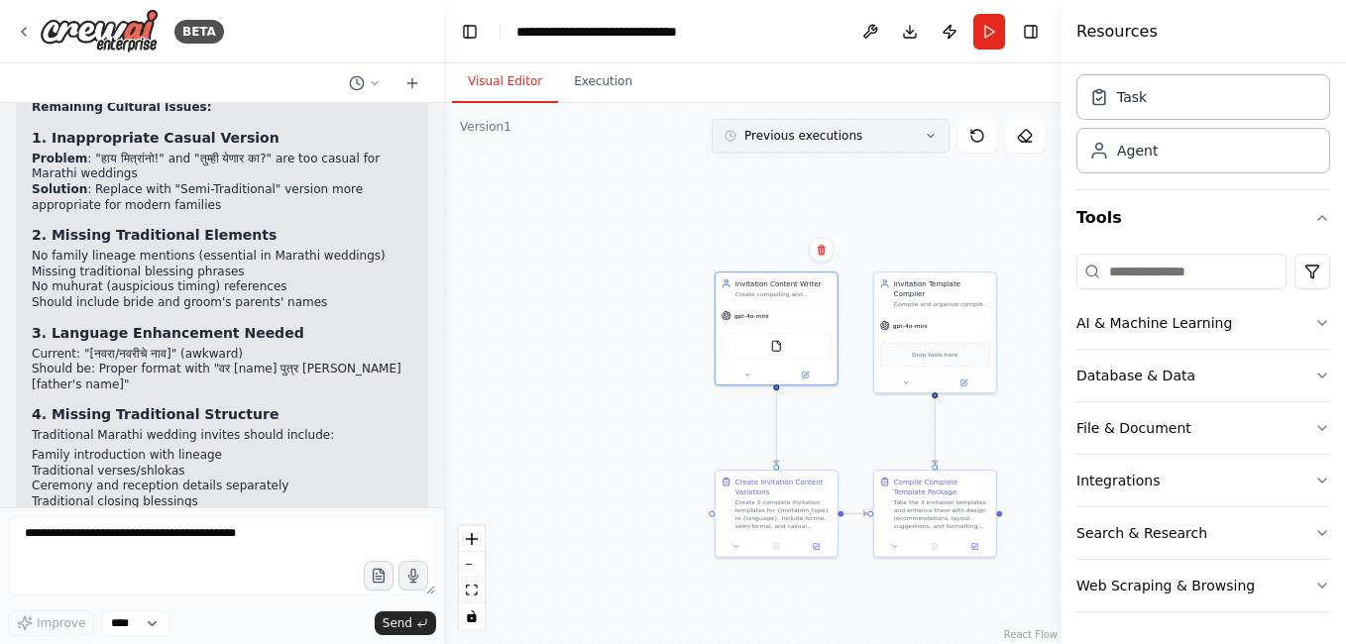
click at [930, 135] on icon at bounding box center [931, 136] width 12 height 12
click at [933, 135] on icon at bounding box center [931, 136] width 12 height 12
